Goal: Use online tool/utility: Utilize a website feature to perform a specific function

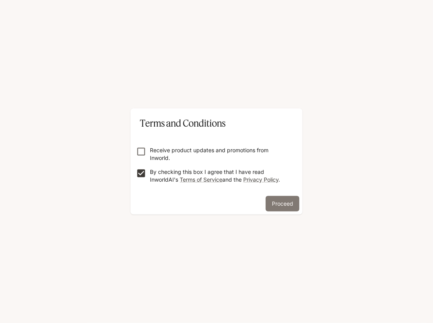
click at [267, 204] on button "Proceed" at bounding box center [283, 203] width 34 height 15
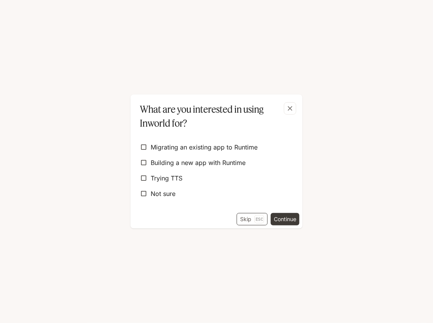
click at [255, 219] on p "Esc" at bounding box center [260, 219] width 10 height 9
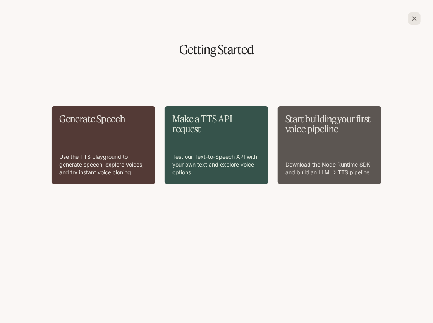
click at [409, 19] on div "button" at bounding box center [414, 18] width 12 height 12
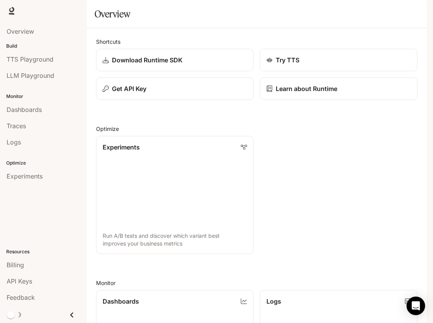
scroll to position [113, 0]
click at [26, 72] on span "LLM Playground" at bounding box center [31, 75] width 48 height 9
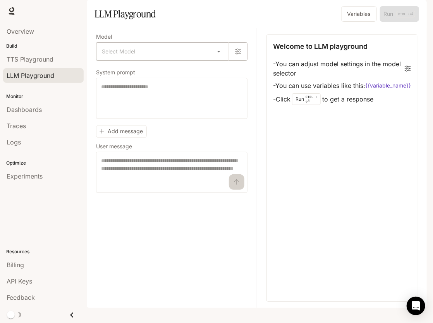
click at [217, 72] on body "Skip to main content Runtime Runtime Documentation Documentation Portal Overvie…" at bounding box center [216, 161] width 433 height 323
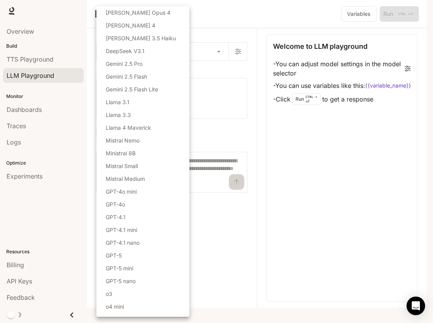
click at [157, 24] on li "[PERSON_NAME] 4" at bounding box center [142, 25] width 93 height 13
type input "**********"
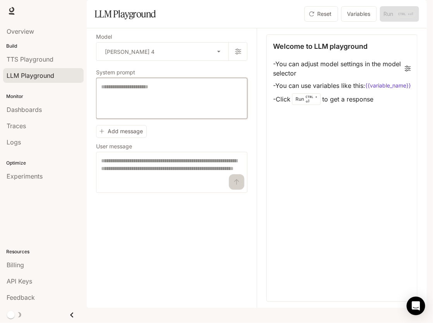
click at [208, 114] on textarea at bounding box center [171, 98] width 141 height 31
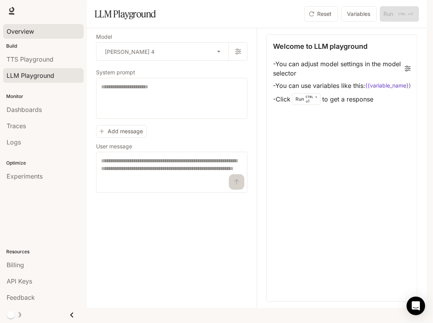
click at [23, 29] on span "Overview" at bounding box center [21, 31] width 28 height 9
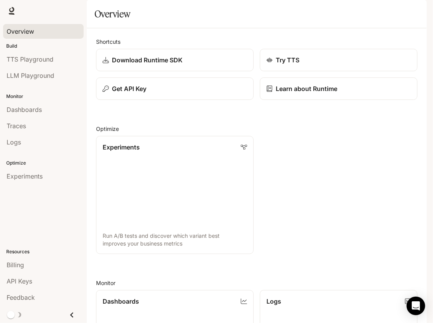
scroll to position [249, 0]
